Goal: Use online tool/utility: Utilize a website feature to perform a specific function

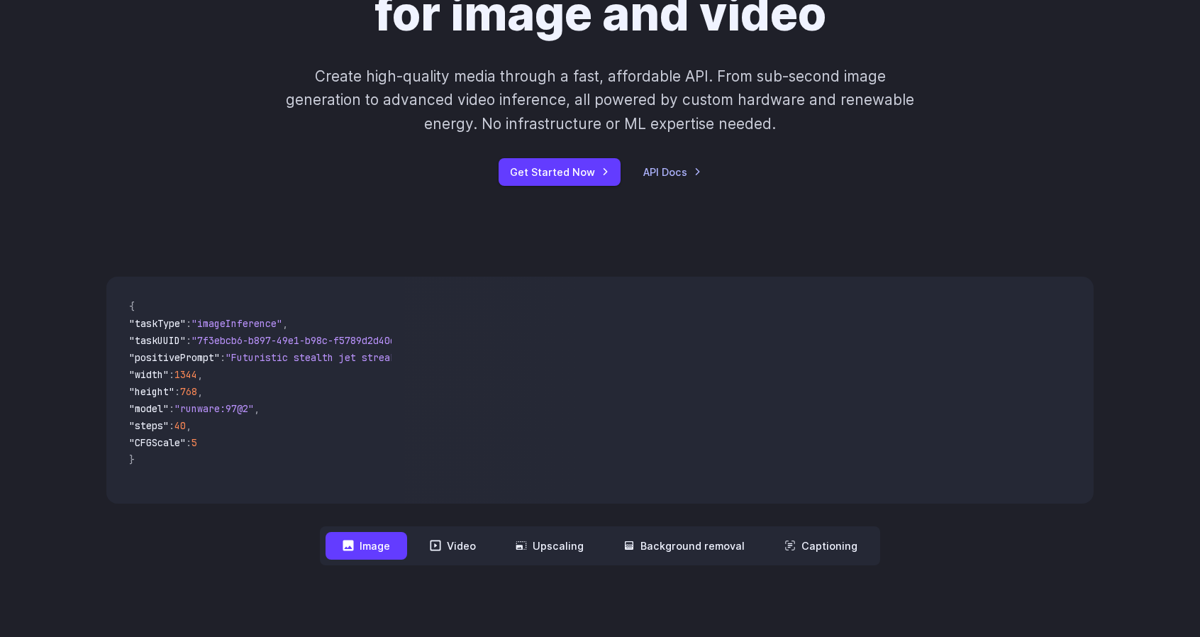
scroll to position [284, 0]
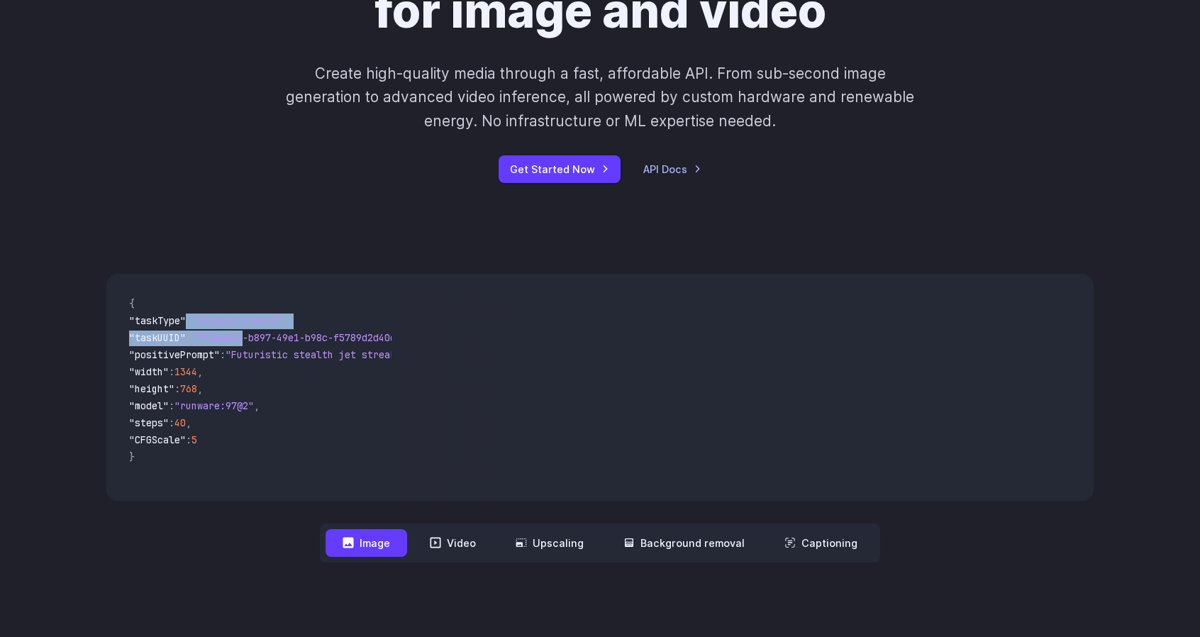
drag, startPoint x: 254, startPoint y: 341, endPoint x: 173, endPoint y: 325, distance: 82.5
click at [182, 324] on code "{ "taskType" : "imageInference" , "taskUUID" : "7f3ebcb6-b897-49e1-b98c-f5789d2…" at bounding box center [255, 387] width 274 height 204
click at [150, 324] on span ""taskType"" at bounding box center [157, 320] width 57 height 13
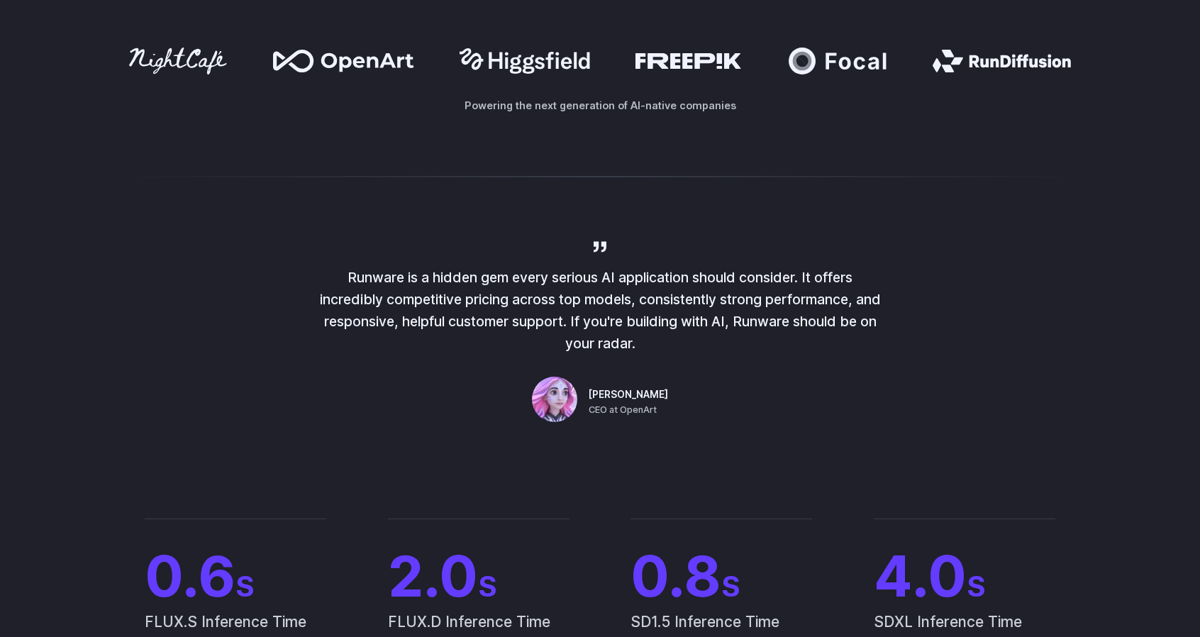
scroll to position [709, 0]
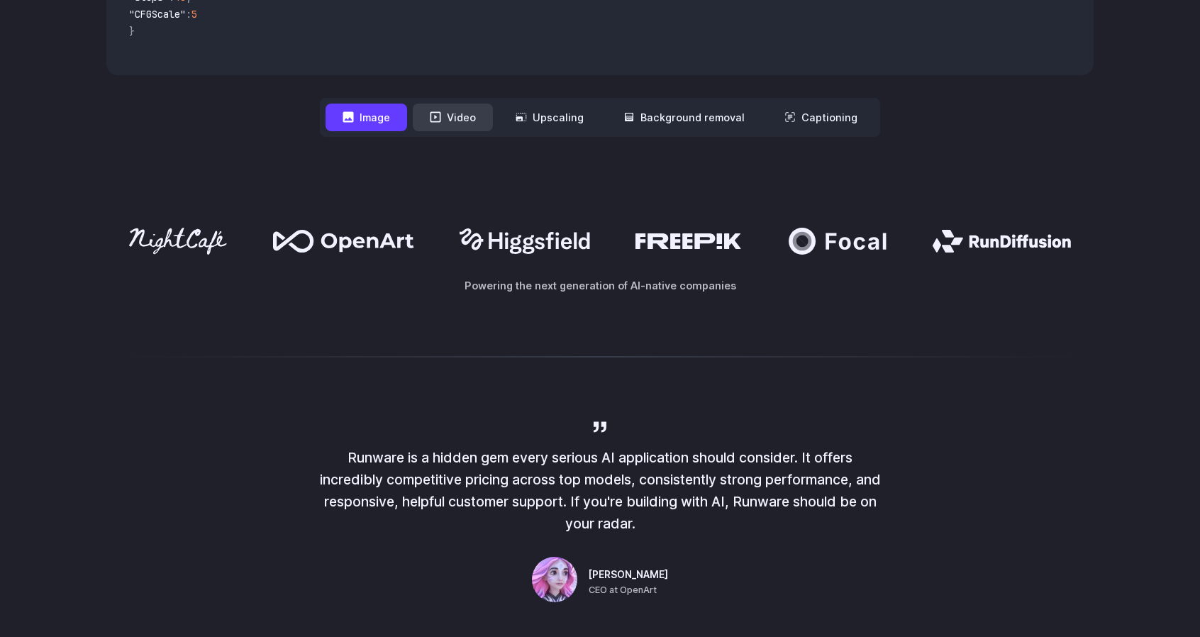
click at [454, 109] on button "Video" at bounding box center [453, 118] width 80 height 28
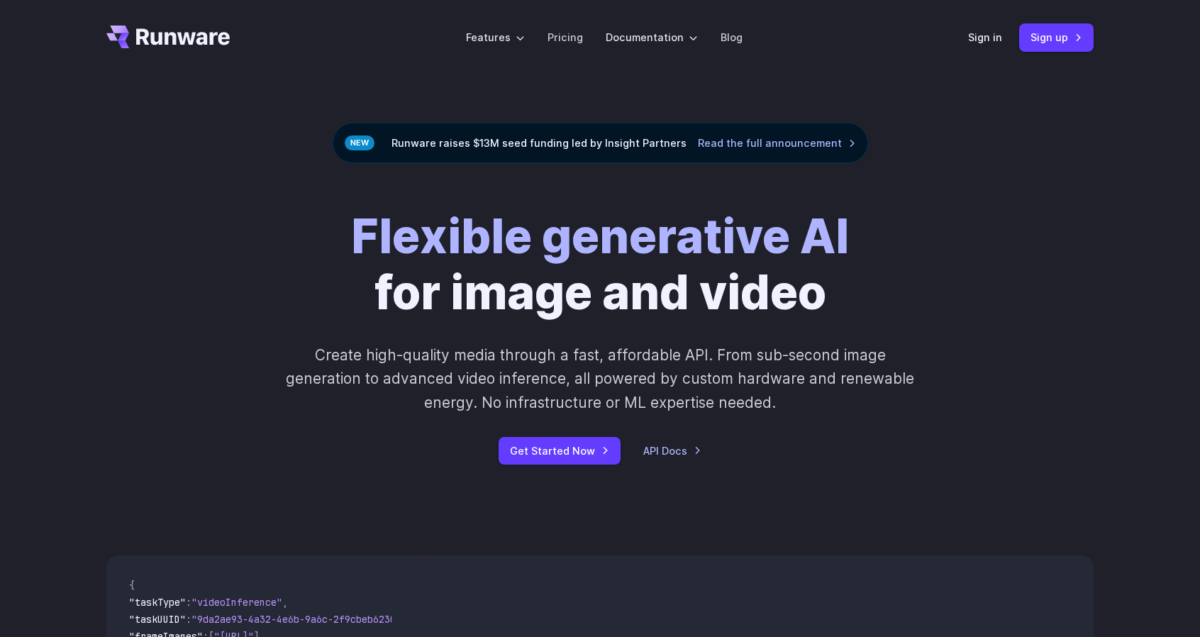
scroll to position [0, 0]
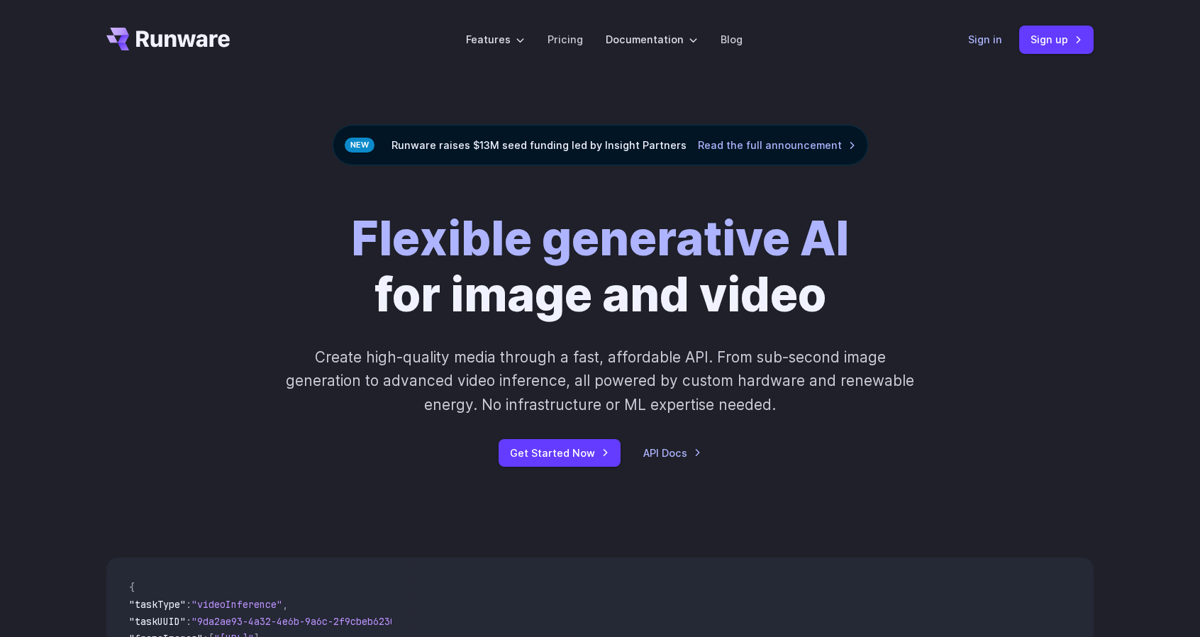
click at [990, 40] on link "Sign in" at bounding box center [985, 39] width 34 height 16
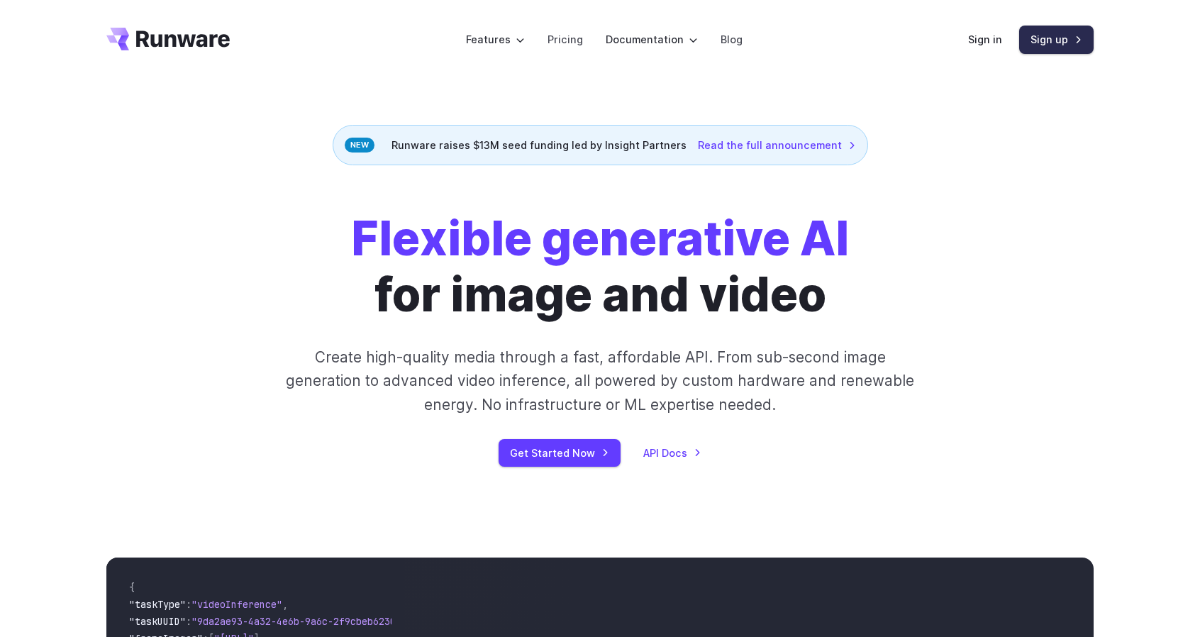
drag, startPoint x: 1020, startPoint y: 32, endPoint x: 1012, endPoint y: 32, distance: 7.8
click at [1020, 32] on link "Sign up" at bounding box center [1057, 40] width 74 height 28
click at [994, 33] on link "Sign in" at bounding box center [985, 39] width 34 height 16
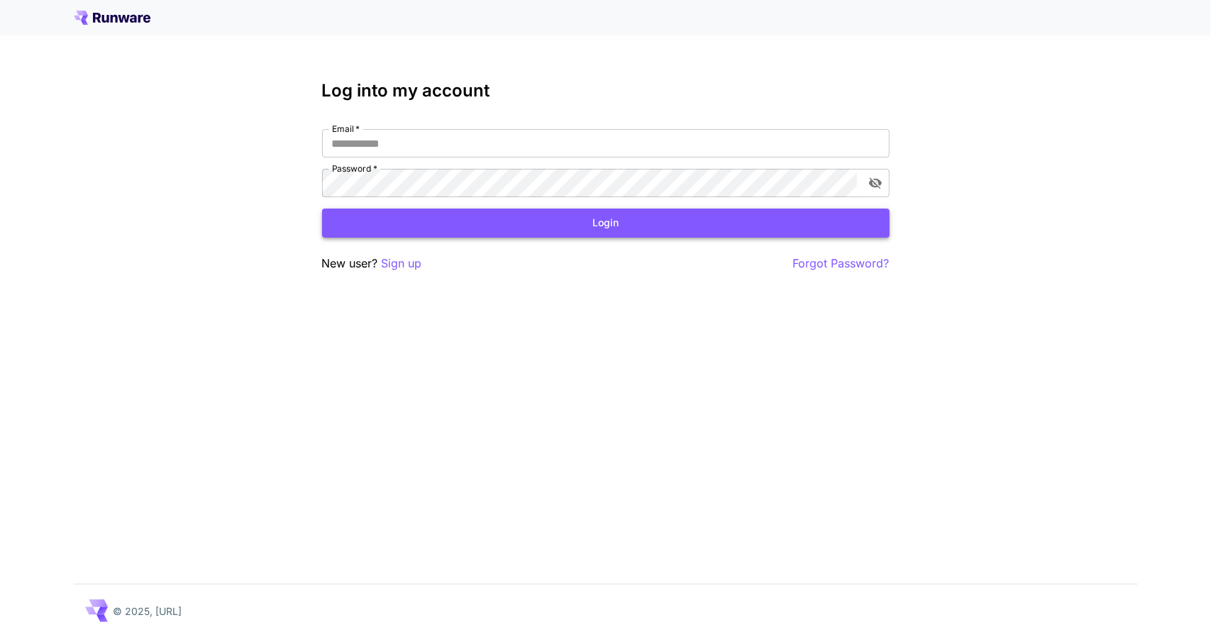
type input "**********"
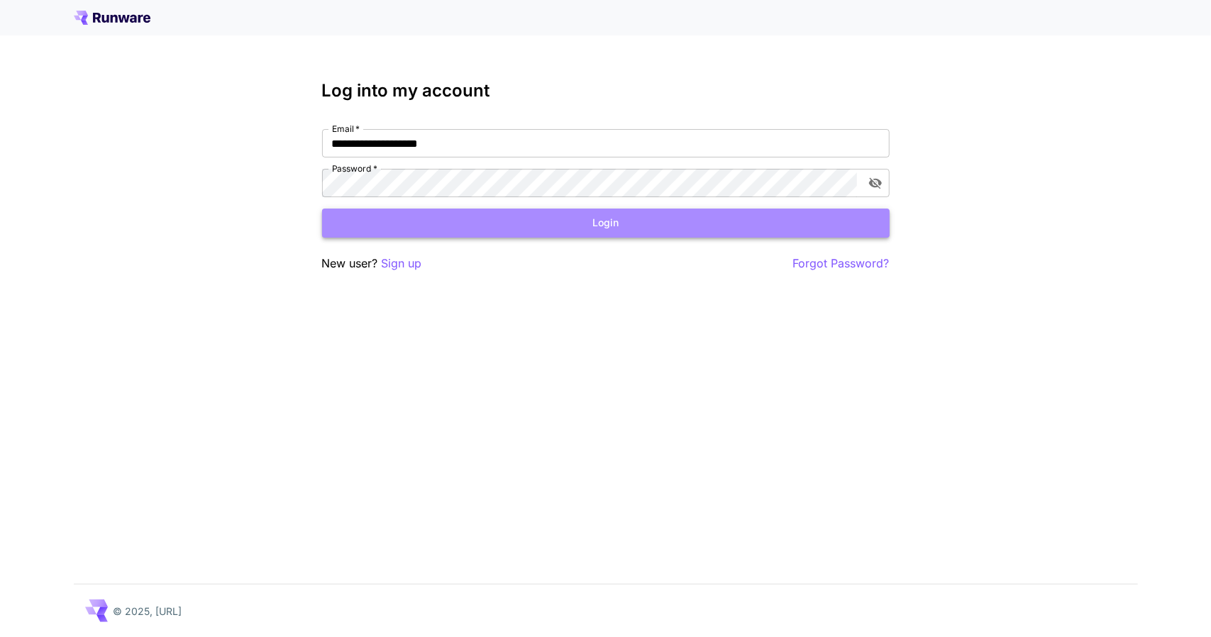
click at [547, 230] on button "Login" at bounding box center [606, 223] width 568 height 29
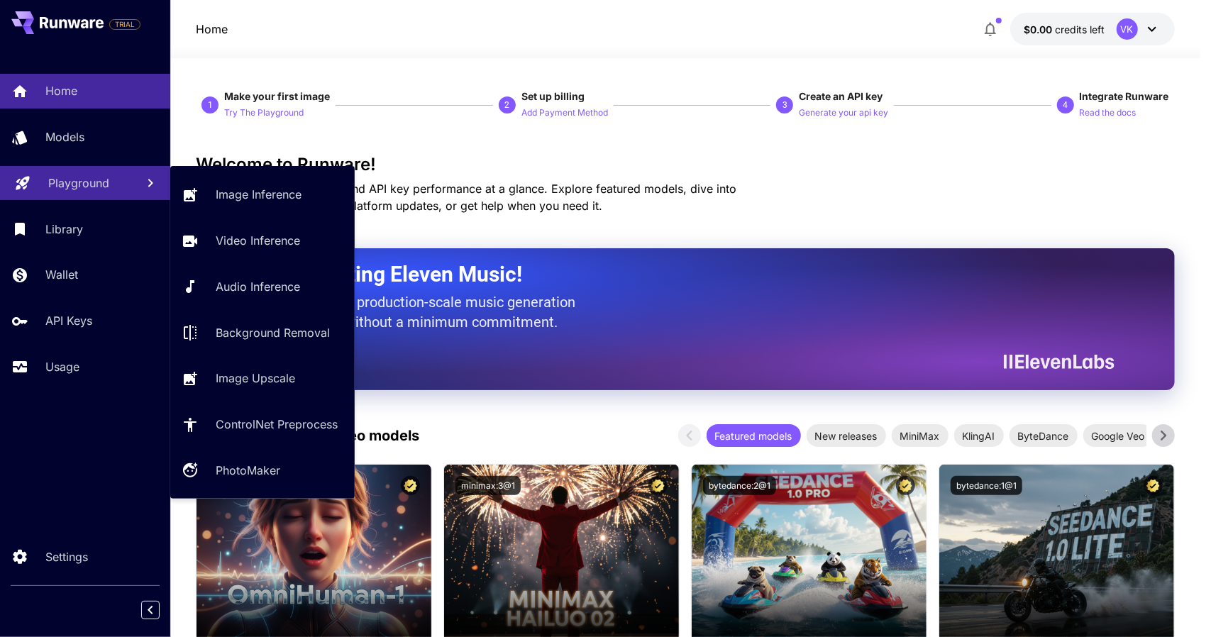
click at [84, 184] on p "Playground" at bounding box center [78, 183] width 61 height 17
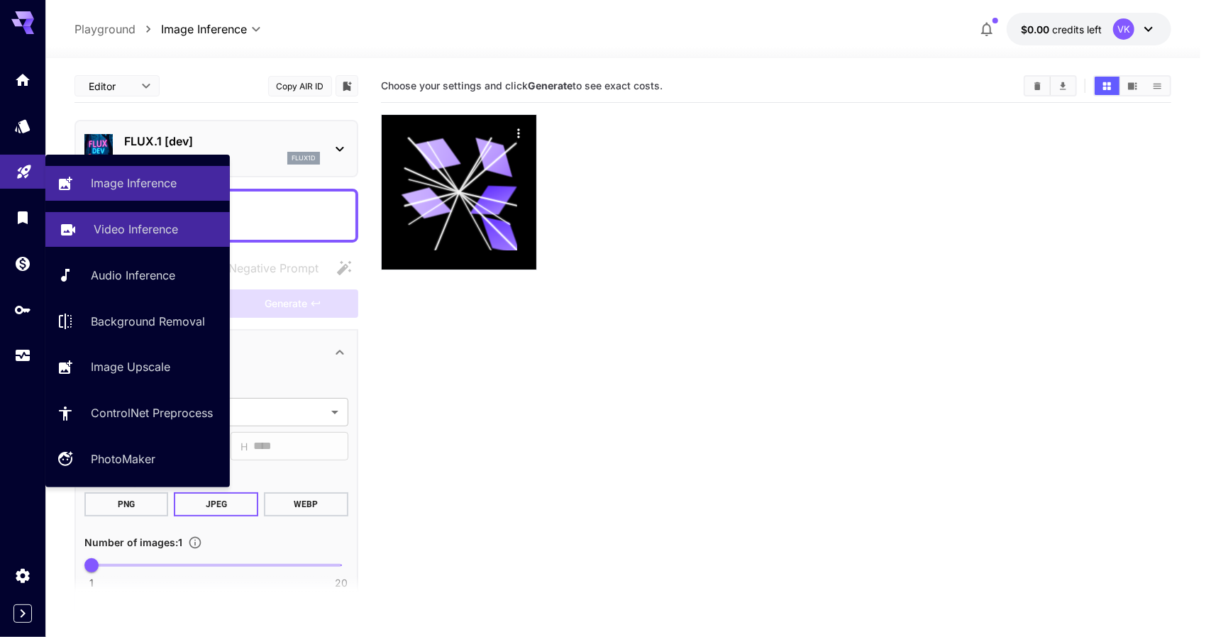
click at [102, 237] on p "Video Inference" at bounding box center [136, 229] width 84 height 17
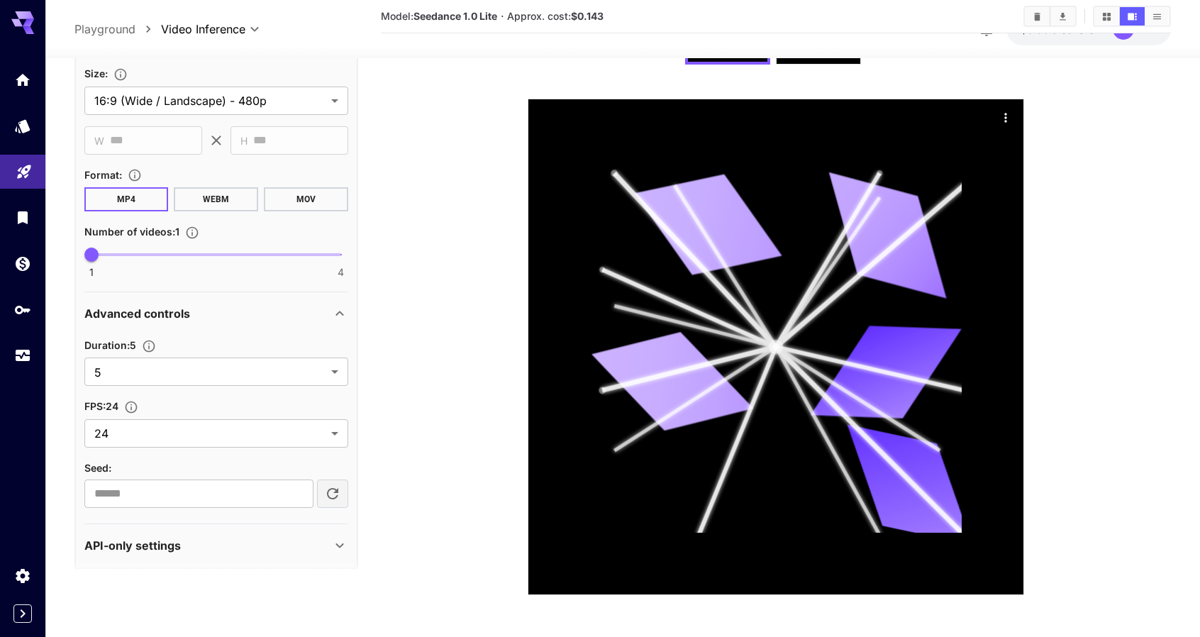
scroll to position [501, 0]
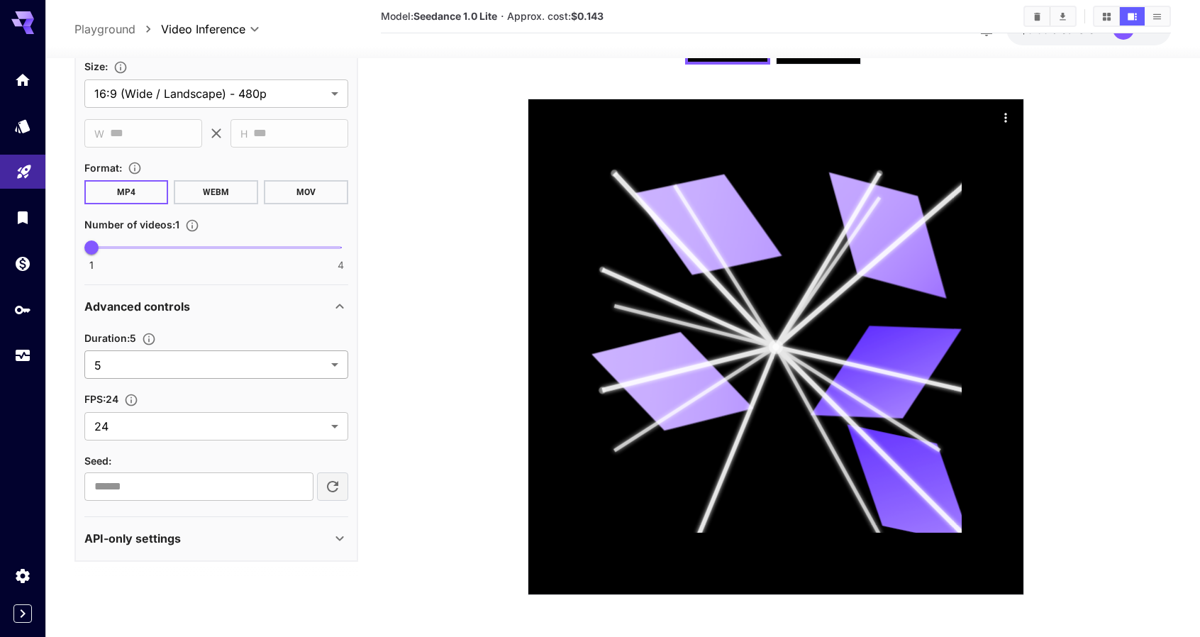
click at [164, 357] on body "**********" at bounding box center [600, 251] width 1200 height 773
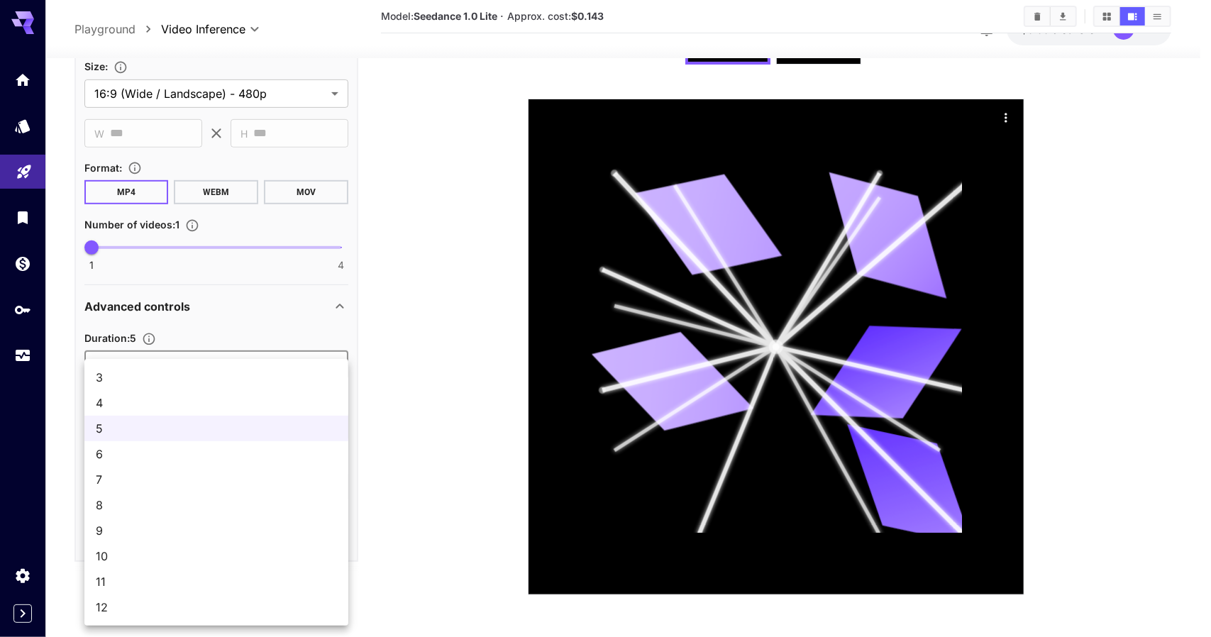
click at [164, 357] on div at bounding box center [605, 318] width 1211 height 637
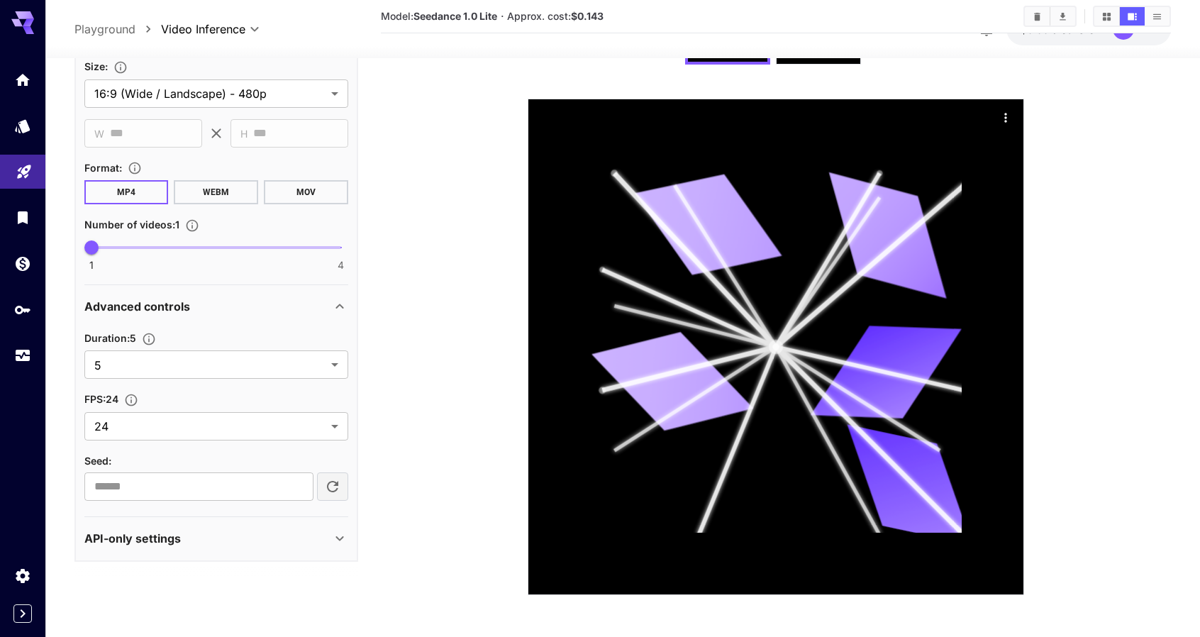
type input "**********"
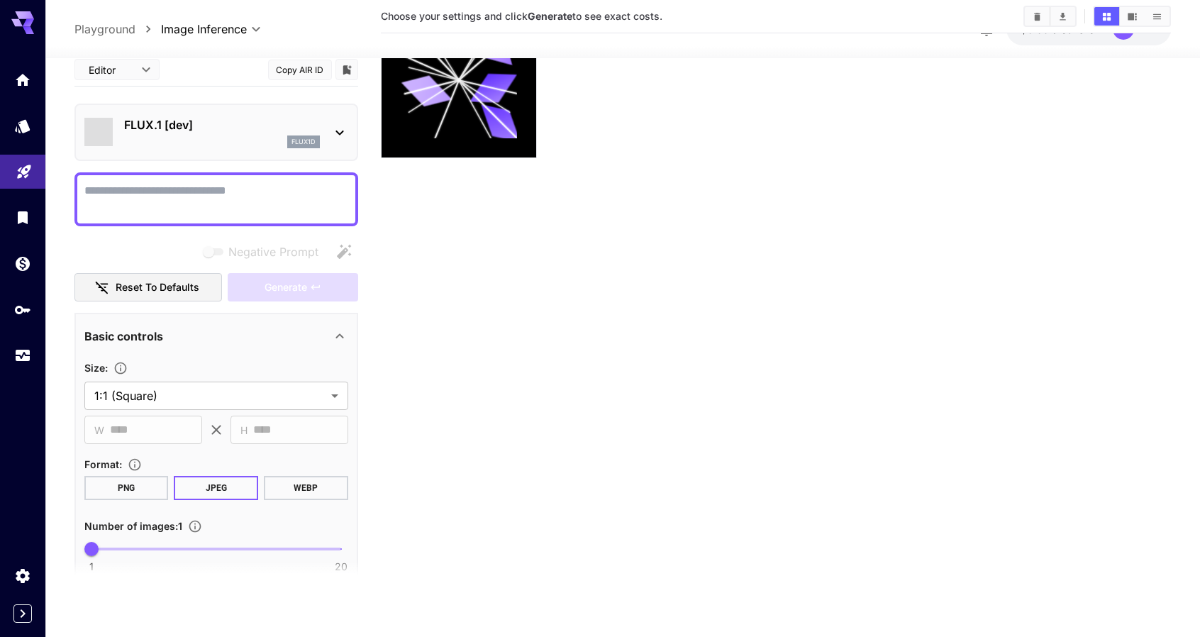
scroll to position [112, 0]
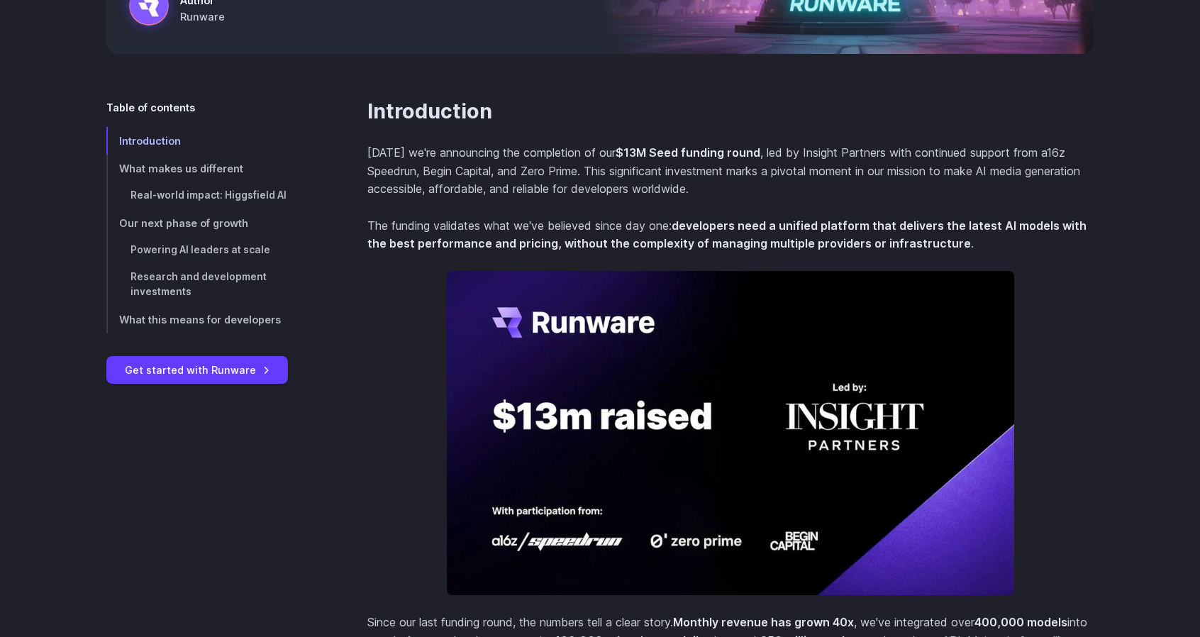
scroll to position [284, 0]
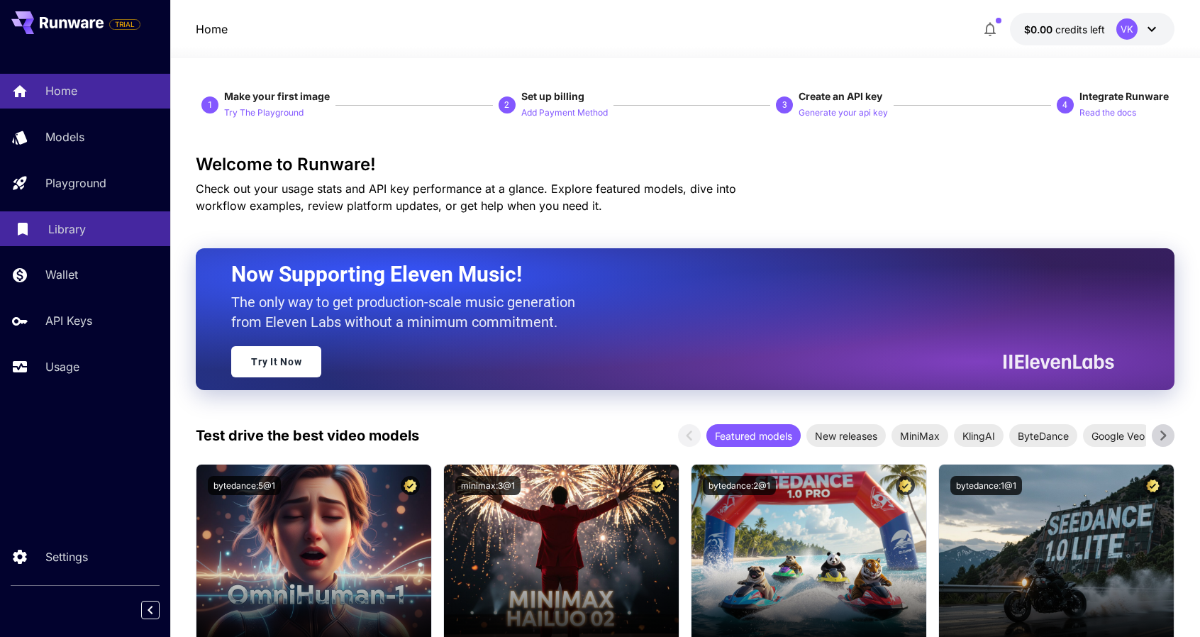
click at [88, 223] on div "Library" at bounding box center [103, 229] width 111 height 17
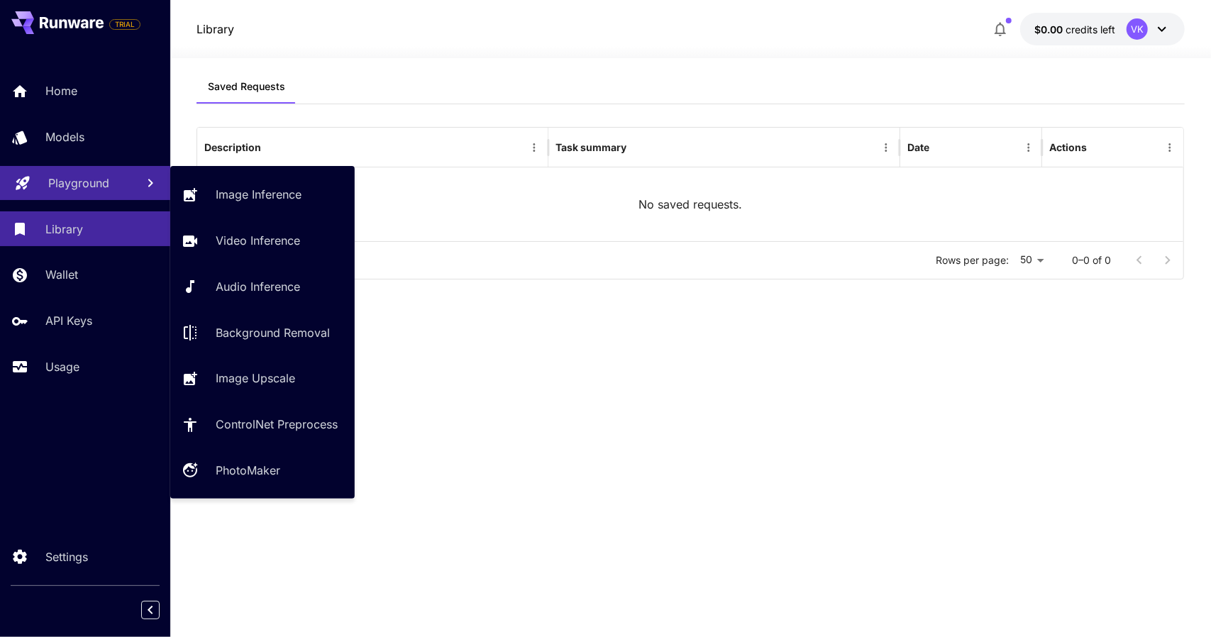
click at [72, 186] on p "Playground" at bounding box center [78, 183] width 61 height 17
